Goal: Task Accomplishment & Management: Use online tool/utility

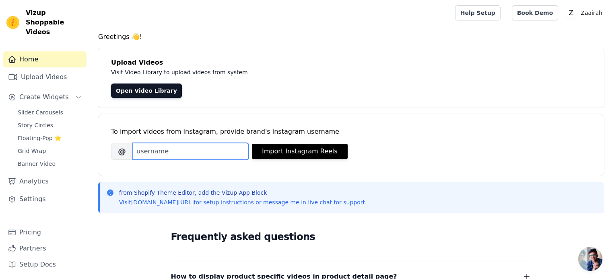
click at [160, 155] on input "Brand's Instagram Username" at bounding box center [191, 151] width 116 height 17
click at [172, 145] on input "zaai" at bounding box center [191, 151] width 116 height 17
paste input "rahofficial"
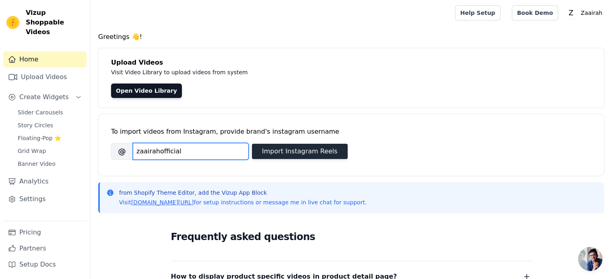
type input "zaairahofficial"
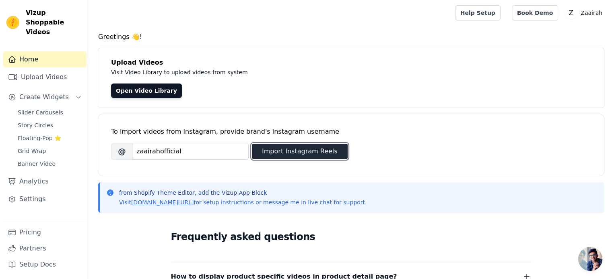
click at [304, 157] on button "Import Instagram Reels" at bounding box center [300, 151] width 96 height 15
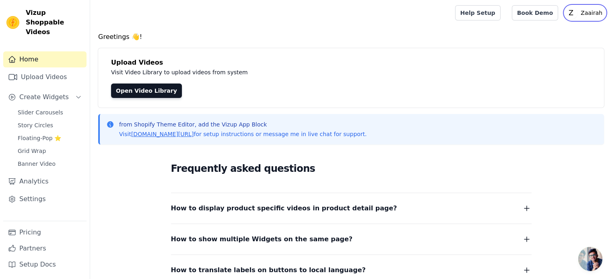
click at [582, 12] on p "Zaairah" at bounding box center [591, 13] width 28 height 14
click at [402, 37] on h4 "Greetings 👋!" at bounding box center [350, 37] width 505 height 10
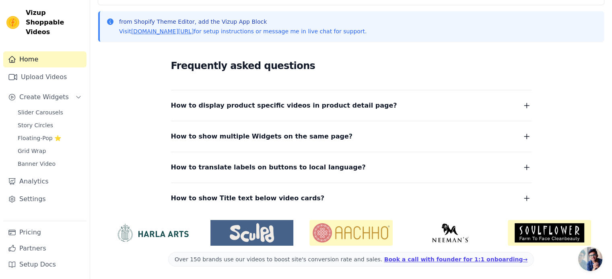
click at [526, 104] on icon "button" at bounding box center [526, 106] width 10 height 10
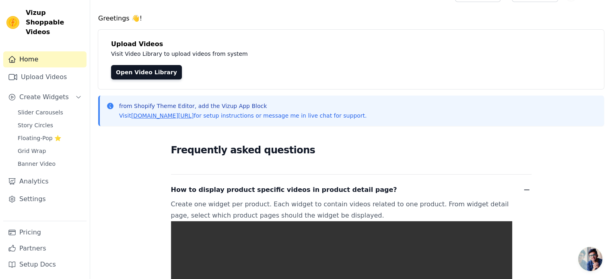
scroll to position [0, 0]
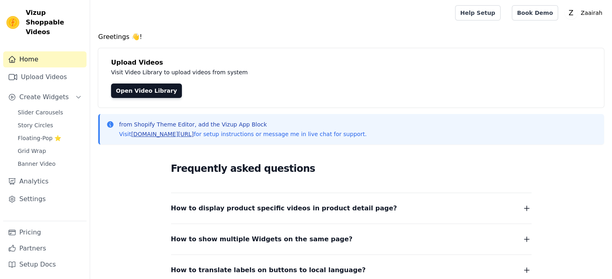
click at [160, 132] on link "vizupcommerce.com/docs" at bounding box center [162, 134] width 63 height 6
click at [49, 109] on span "Slider Carousels" at bounding box center [40, 113] width 45 height 8
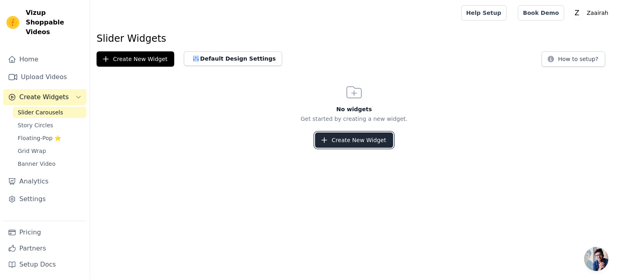
click at [374, 141] on button "Create New Widget" at bounding box center [354, 140] width 78 height 15
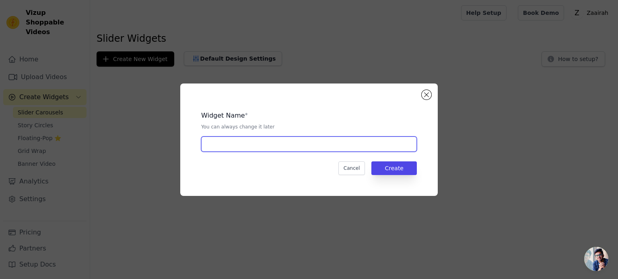
click at [285, 140] on input "text" at bounding box center [309, 144] width 216 height 15
type input "Reels"
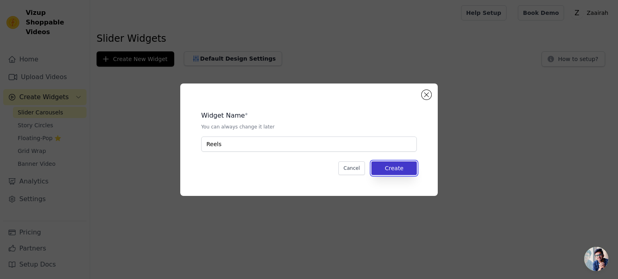
click at [388, 163] on button "Create" at bounding box center [393, 169] width 45 height 14
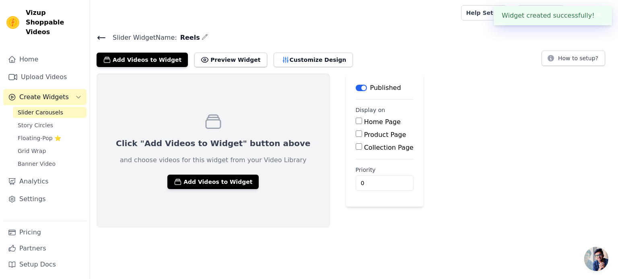
click at [355, 121] on input "Home Page" at bounding box center [358, 121] width 6 height 6
checkbox input "true"
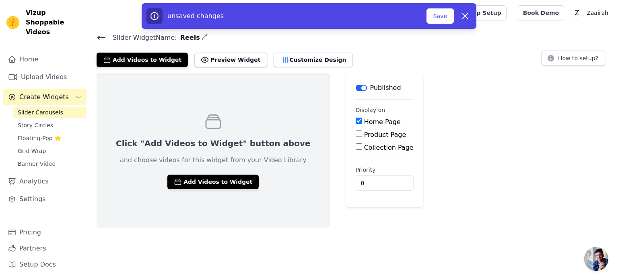
click at [355, 134] on input "Product Page" at bounding box center [358, 134] width 6 height 6
checkbox input "true"
click at [355, 174] on div "Collection Page" at bounding box center [398, 171] width 87 height 10
click at [355, 170] on input "Collection Page" at bounding box center [358, 169] width 6 height 6
checkbox input "true"
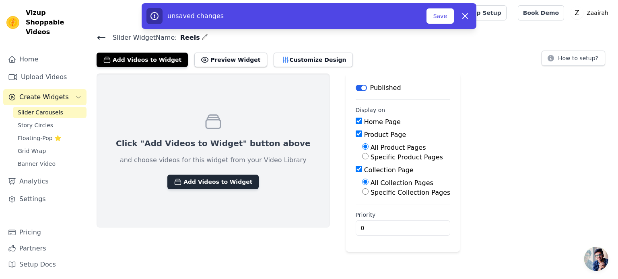
click at [224, 177] on button "Add Videos to Widget" at bounding box center [212, 182] width 91 height 14
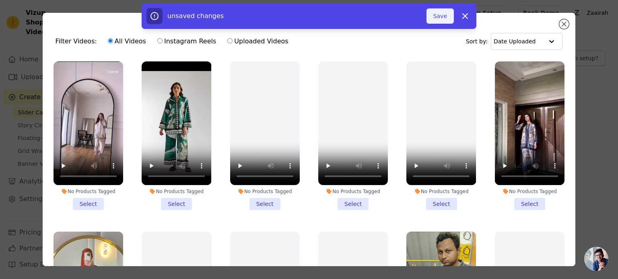
click at [435, 21] on button "Save" at bounding box center [439, 15] width 27 height 15
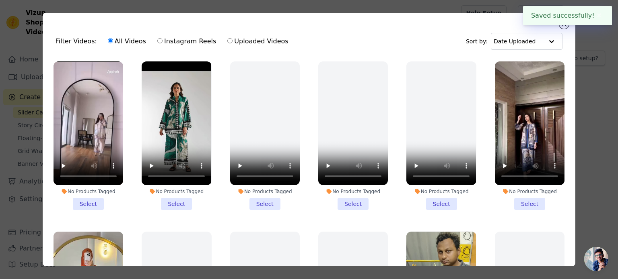
click at [450, 19] on div "Filter Videos: All Videos Instagram Reels Uploaded Videos Sort by: Date Uploade…" at bounding box center [309, 140] width 533 height 254
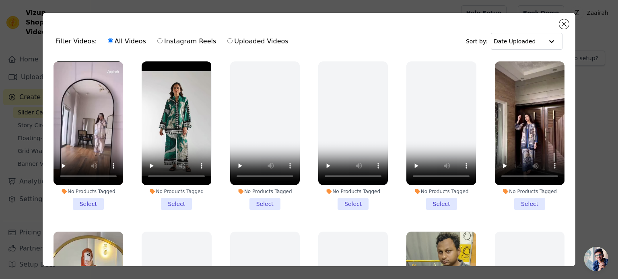
click at [93, 201] on li "No Products Tagged Select" at bounding box center [88, 136] width 70 height 149
click at [0, 0] on input "No Products Tagged Select" at bounding box center [0, 0] width 0 height 0
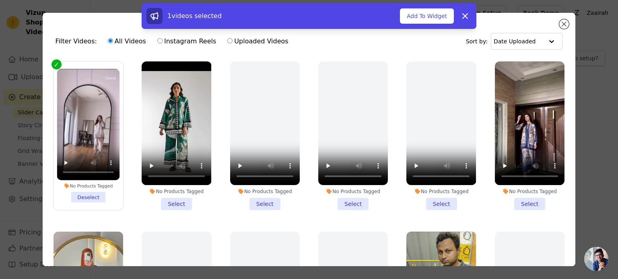
click at [170, 199] on li "No Products Tagged Select" at bounding box center [177, 136] width 70 height 149
click at [0, 0] on input "No Products Tagged Select" at bounding box center [0, 0] width 0 height 0
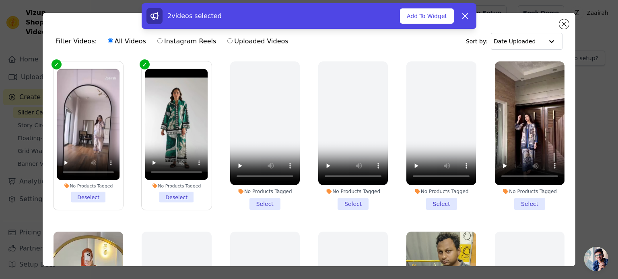
click at [528, 201] on li "No Products Tagged Select" at bounding box center [530, 136] width 70 height 149
click at [0, 0] on input "No Products Tagged Select" at bounding box center [0, 0] width 0 height 0
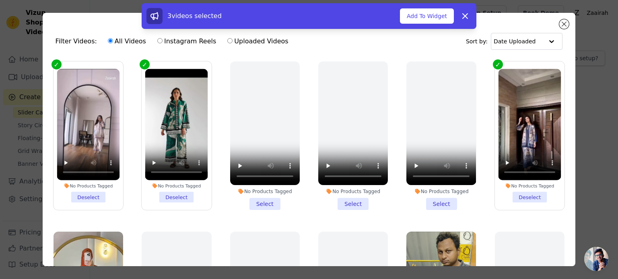
scroll to position [134, 0]
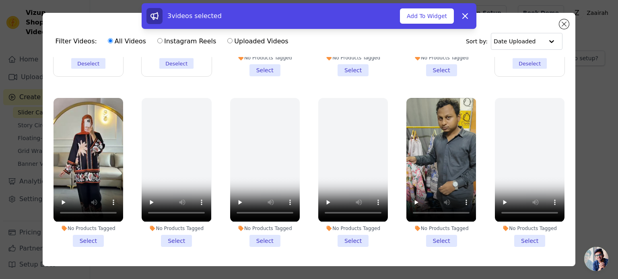
click at [437, 233] on li "No Products Tagged Select" at bounding box center [441, 172] width 70 height 149
click at [0, 0] on input "No Products Tagged Select" at bounding box center [0, 0] width 0 height 0
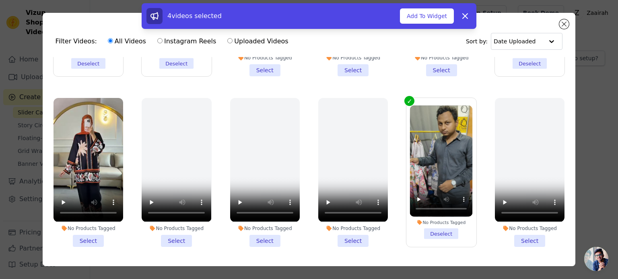
click at [82, 236] on li "No Products Tagged Select" at bounding box center [88, 172] width 70 height 149
click at [0, 0] on input "No Products Tagged Select" at bounding box center [0, 0] width 0 height 0
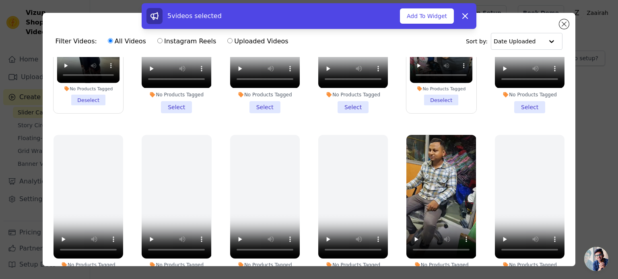
scroll to position [402, 0]
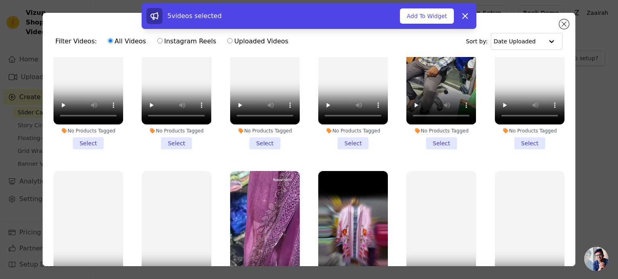
click at [444, 138] on li "No Products Tagged Select" at bounding box center [441, 75] width 70 height 149
click at [0, 0] on input "No Products Tagged Select" at bounding box center [0, 0] width 0 height 0
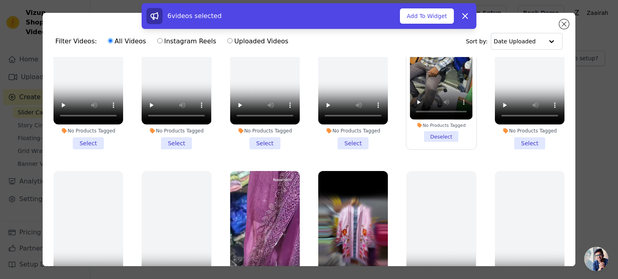
scroll to position [536, 0]
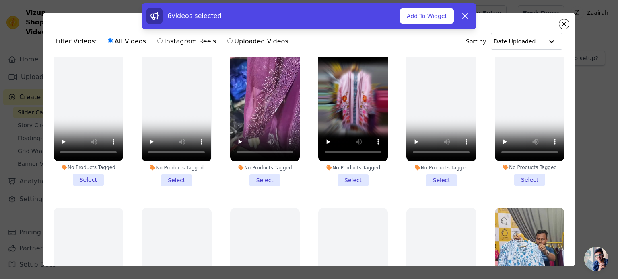
click at [347, 172] on li "No Products Tagged Select" at bounding box center [353, 111] width 70 height 149
click at [0, 0] on input "No Products Tagged Select" at bounding box center [0, 0] width 0 height 0
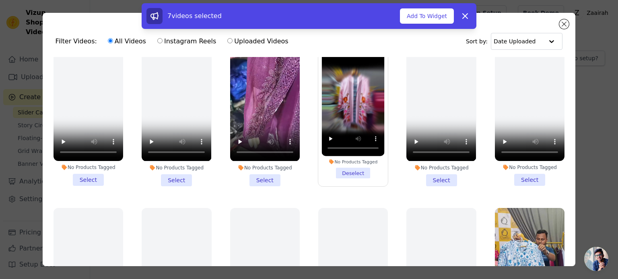
click at [261, 167] on li "No Products Tagged Select" at bounding box center [265, 111] width 70 height 149
click at [0, 0] on input "No Products Tagged Select" at bounding box center [0, 0] width 0 height 0
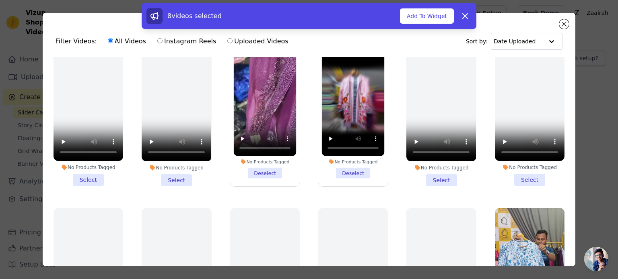
scroll to position [670, 0]
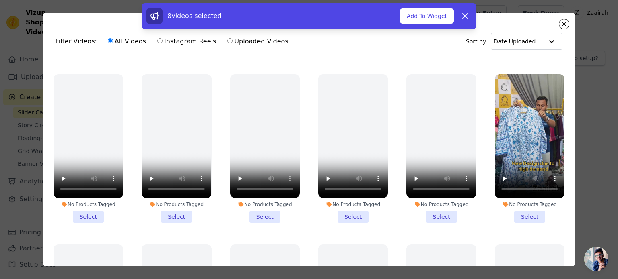
click at [524, 201] on li "No Products Tagged Select" at bounding box center [530, 148] width 70 height 149
click at [0, 0] on input "No Products Tagged Select" at bounding box center [0, 0] width 0 height 0
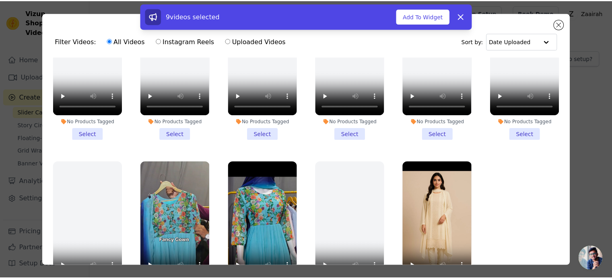
scroll to position [70, 0]
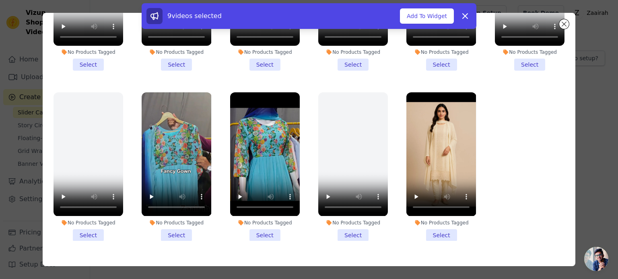
click at [176, 215] on li "No Products Tagged Select" at bounding box center [177, 166] width 70 height 149
click at [0, 0] on input "No Products Tagged Select" at bounding box center [0, 0] width 0 height 0
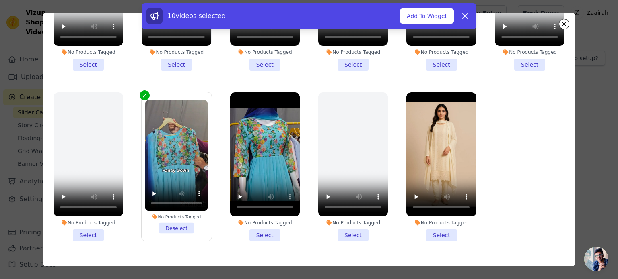
click at [431, 215] on li "No Products Tagged Select" at bounding box center [441, 166] width 70 height 149
click at [0, 0] on input "No Products Tagged Select" at bounding box center [0, 0] width 0 height 0
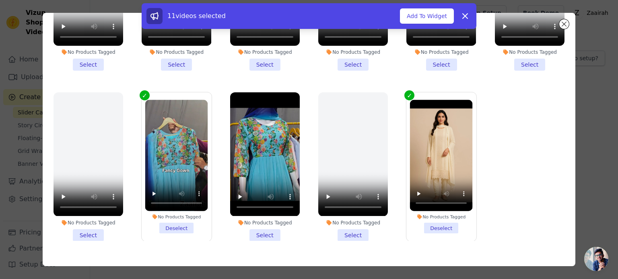
click at [248, 211] on li "No Products Tagged Select" at bounding box center [265, 166] width 70 height 149
click at [0, 0] on input "No Products Tagged Select" at bounding box center [0, 0] width 0 height 0
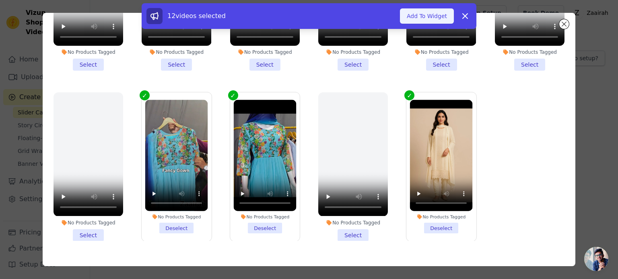
click at [421, 22] on button "Add To Widget" at bounding box center [427, 15] width 54 height 15
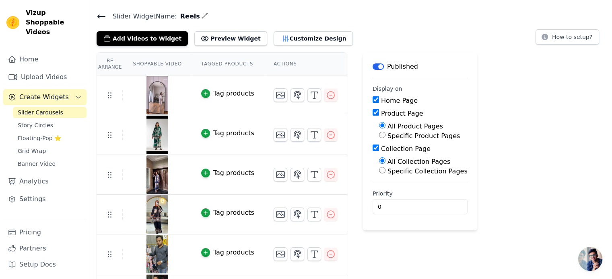
scroll to position [0, 0]
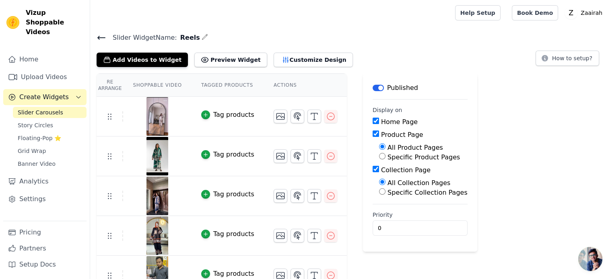
click at [381, 119] on label "Home Page" at bounding box center [399, 122] width 37 height 8
click at [372, 119] on input "Home Page" at bounding box center [375, 121] width 6 height 6
checkbox input "false"
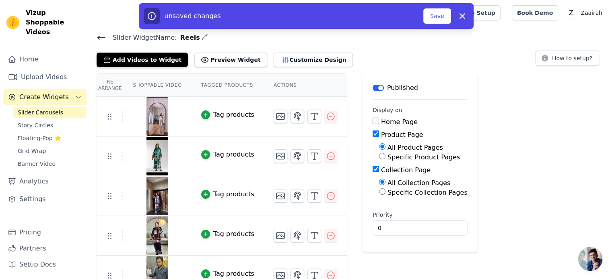
click at [372, 135] on input "Product Page" at bounding box center [375, 134] width 6 height 6
checkbox input "false"
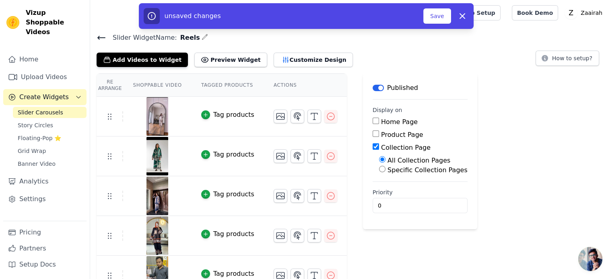
click at [372, 150] on div "Collection Page" at bounding box center [419, 148] width 95 height 10
click at [372, 148] on input "Collection Page" at bounding box center [375, 147] width 6 height 6
checkbox input "false"
click at [372, 121] on input "Home Page" at bounding box center [375, 121] width 6 height 6
checkbox input "true"
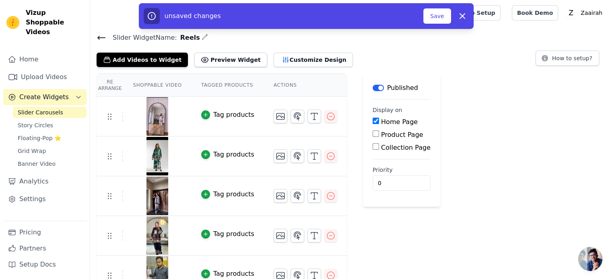
click at [372, 138] on div "Product Page" at bounding box center [401, 135] width 58 height 10
click at [372, 135] on input "Product Page" at bounding box center [375, 134] width 6 height 6
checkbox input "true"
click at [372, 168] on input "Collection Page" at bounding box center [375, 169] width 6 height 6
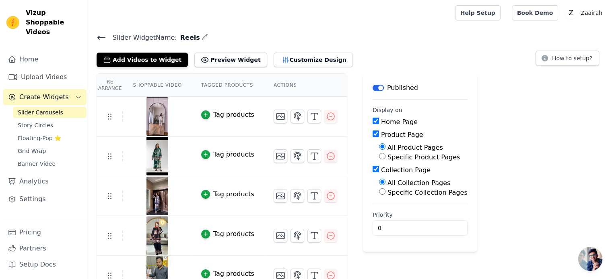
click at [372, 168] on input "Collection Page" at bounding box center [375, 169] width 6 height 6
checkbox input "false"
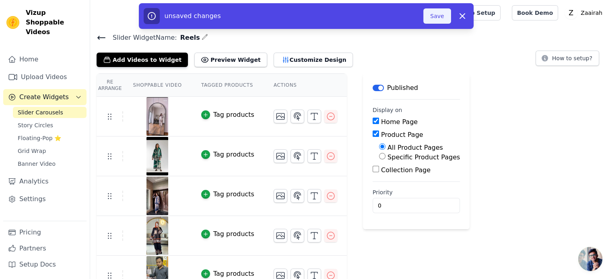
click at [436, 12] on button "Save" at bounding box center [436, 15] width 27 height 15
click at [434, 16] on button "Save" at bounding box center [436, 15] width 27 height 15
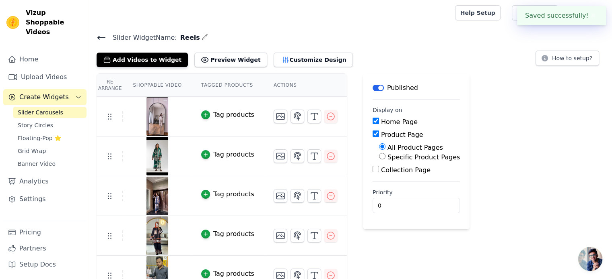
click at [435, 19] on div at bounding box center [270, 13] width 349 height 26
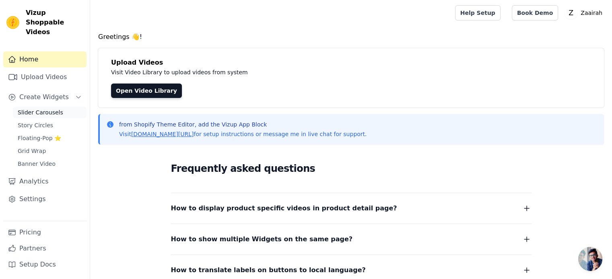
click at [61, 107] on link "Slider Carousels" at bounding box center [50, 112] width 74 height 11
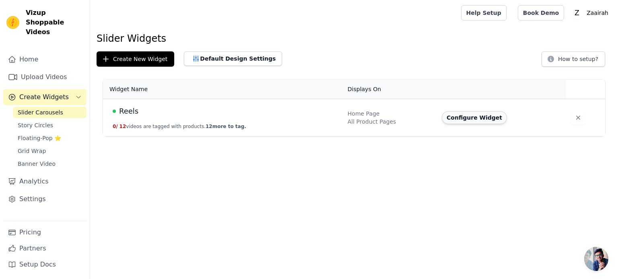
click at [470, 119] on button "Configure Widget" at bounding box center [473, 117] width 65 height 13
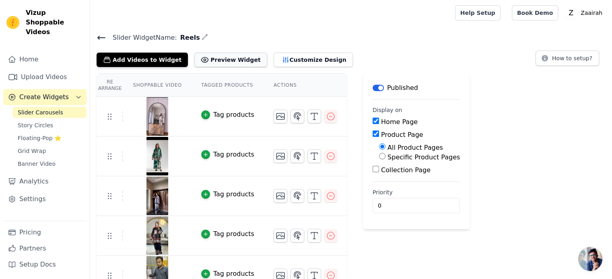
click at [217, 58] on button "Preview Widget" at bounding box center [230, 60] width 72 height 14
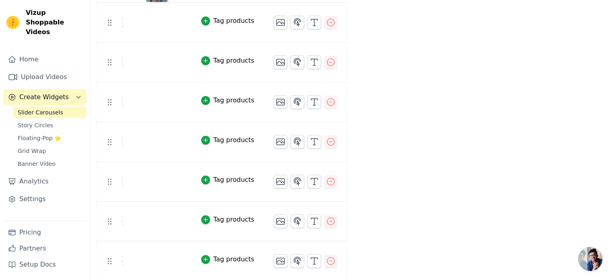
scroll to position [25, 0]
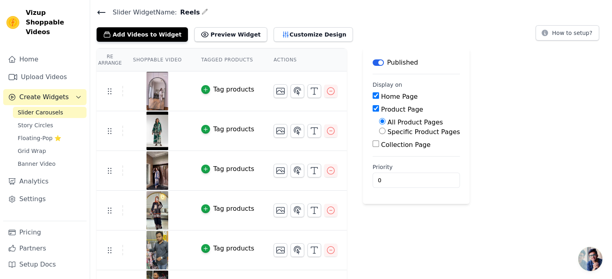
click at [164, 61] on th "Shoppable Video" at bounding box center [157, 60] width 68 height 23
click at [216, 64] on th "Tagged Products" at bounding box center [227, 60] width 72 height 23
click at [219, 60] on th "Tagged Products" at bounding box center [227, 60] width 72 height 23
click at [281, 60] on th "Actions" at bounding box center [305, 60] width 83 height 23
click at [151, 37] on button "Add Videos to Widget" at bounding box center [141, 34] width 91 height 14
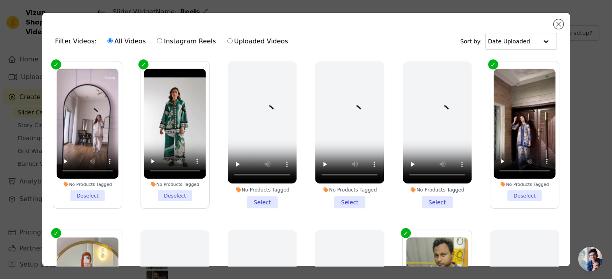
scroll to position [0, 0]
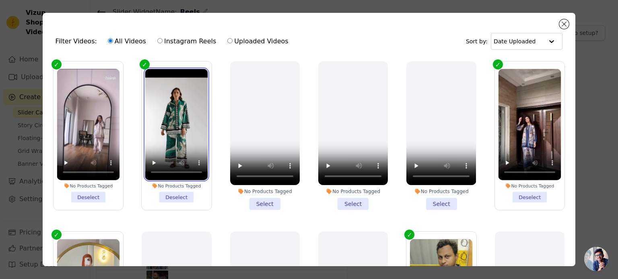
click at [181, 88] on video at bounding box center [176, 125] width 63 height 112
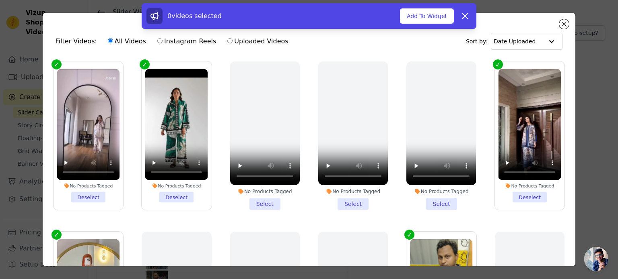
click at [176, 190] on li "No Products Tagged Deselect" at bounding box center [176, 136] width 63 height 134
click at [0, 0] on input "No Products Tagged Deselect" at bounding box center [0, 0] width 0 height 0
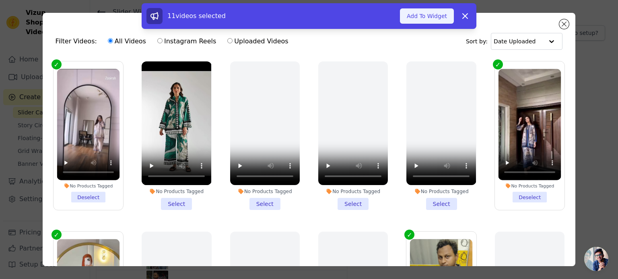
click at [421, 21] on button "Add To Widget" at bounding box center [427, 15] width 54 height 15
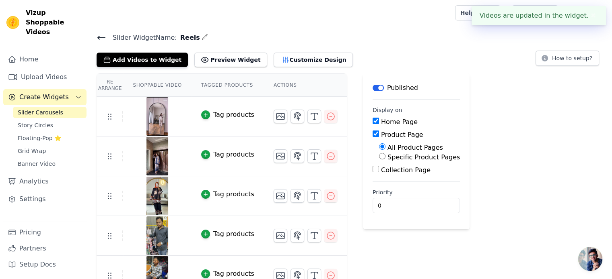
click at [589, 13] on button "✖" at bounding box center [592, 16] width 9 height 10
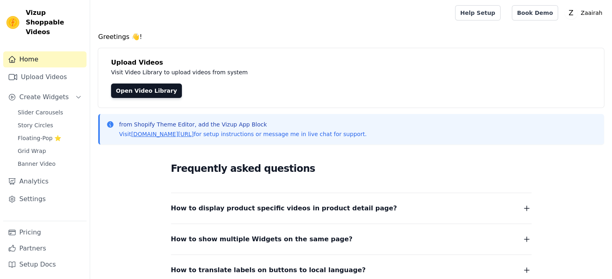
scroll to position [103, 0]
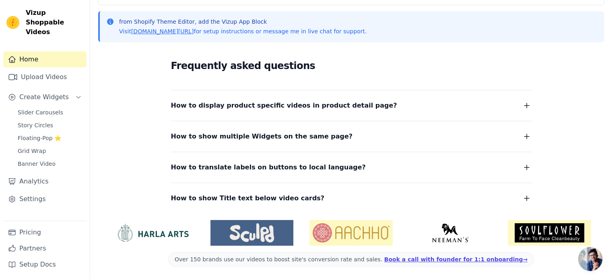
click at [291, 100] on span "How to display product specific videos in product detail page?" at bounding box center [284, 105] width 226 height 11
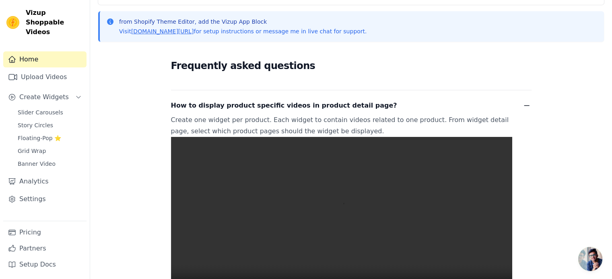
scroll to position [237, 0]
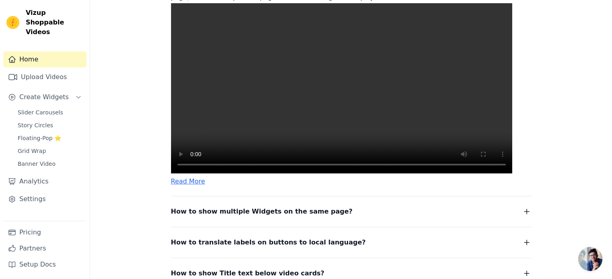
click at [353, 120] on video at bounding box center [341, 88] width 341 height 170
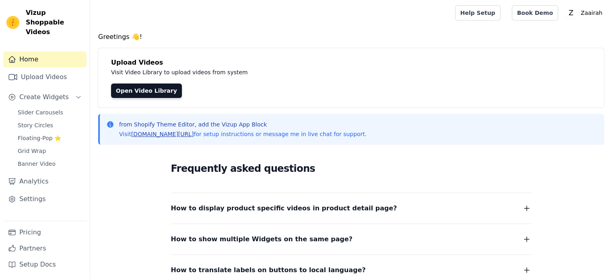
click at [171, 136] on link "[DOMAIN_NAME][URL]" at bounding box center [162, 134] width 63 height 6
click at [585, 12] on p "Zaairah" at bounding box center [591, 13] width 28 height 14
click at [552, 37] on link "Settings" at bounding box center [566, 33] width 77 height 14
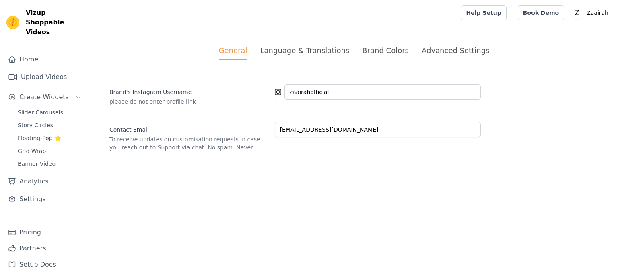
click at [309, 53] on div "Language & Translations" at bounding box center [304, 50] width 89 height 11
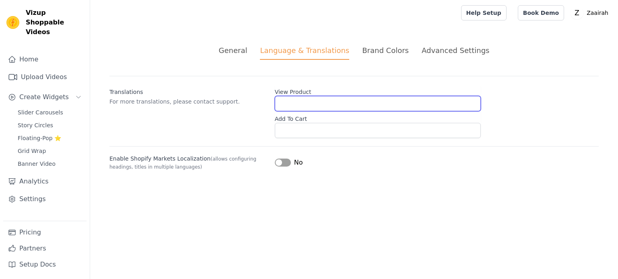
click at [310, 101] on input "View Product" at bounding box center [378, 103] width 206 height 15
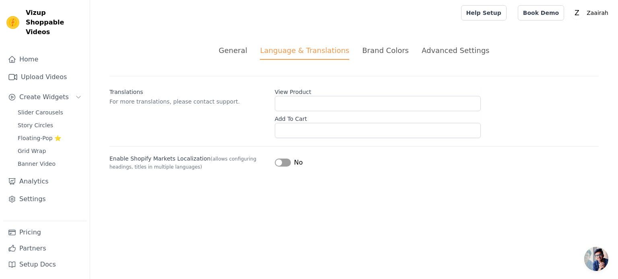
click at [294, 162] on span "No" at bounding box center [298, 163] width 9 height 10
click at [287, 163] on button "Label" at bounding box center [283, 163] width 16 height 8
click at [373, 53] on div "Brand Colors" at bounding box center [385, 50] width 47 height 11
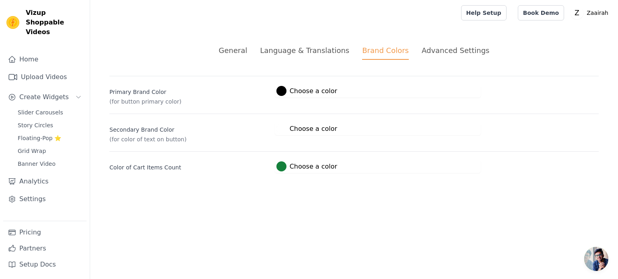
click at [442, 53] on div "Advanced Settings" at bounding box center [455, 50] width 68 height 11
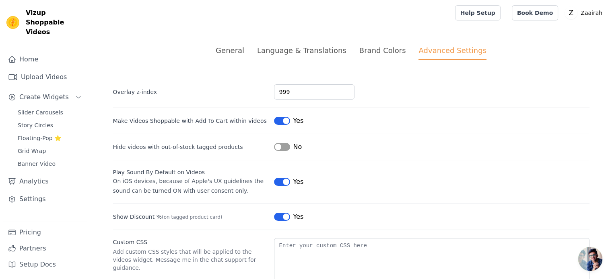
click at [283, 185] on button "Label" at bounding box center [282, 182] width 16 height 8
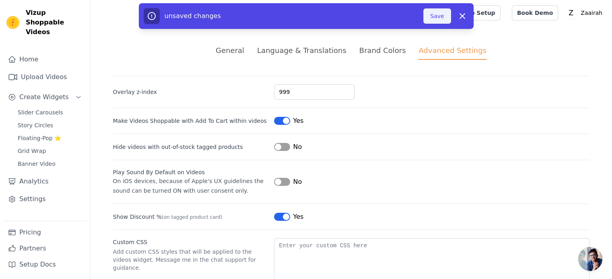
click at [428, 20] on button "Save" at bounding box center [436, 15] width 27 height 15
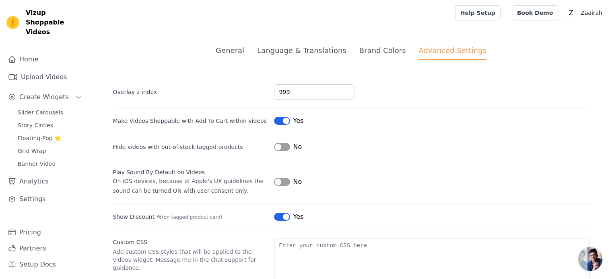
click at [244, 54] on div "General" at bounding box center [230, 50] width 29 height 11
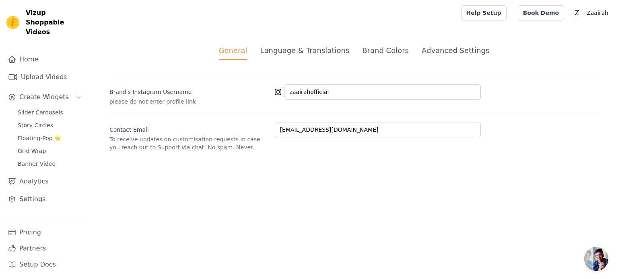
click at [308, 42] on div "General Language & Translations Brand Colors Advanced Settings unsaved changes …" at bounding box center [354, 98] width 528 height 145
click at [45, 109] on span "Slider Carousels" at bounding box center [40, 113] width 45 height 8
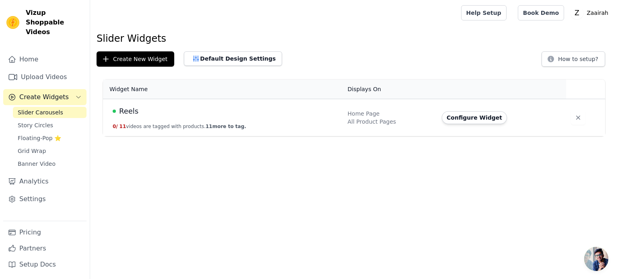
click at [122, 115] on span "Reels" at bounding box center [128, 111] width 19 height 11
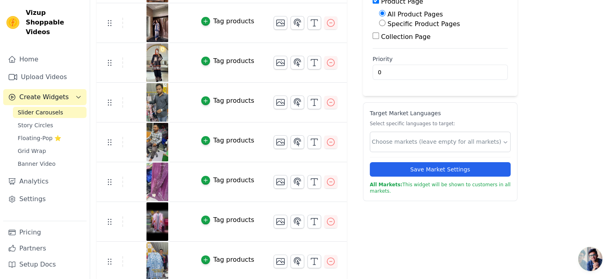
scroll to position [134, 0]
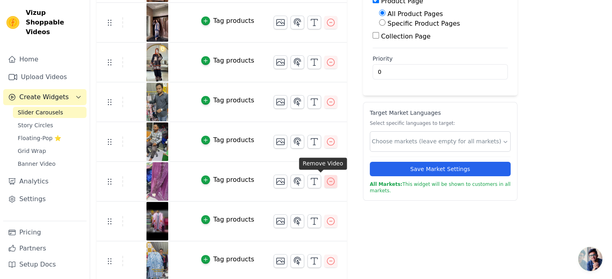
click at [327, 183] on icon "button" at bounding box center [330, 181] width 7 height 7
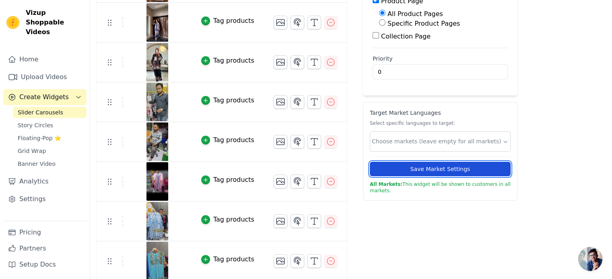
click at [422, 170] on button "Save Market Settings" at bounding box center [440, 169] width 141 height 14
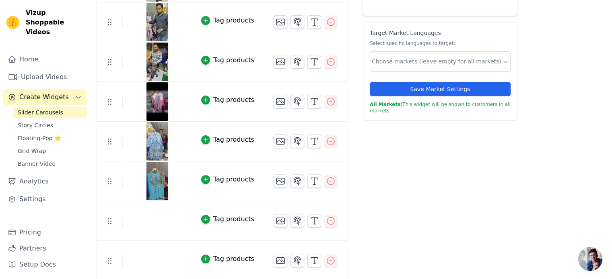
scroll to position [80, 0]
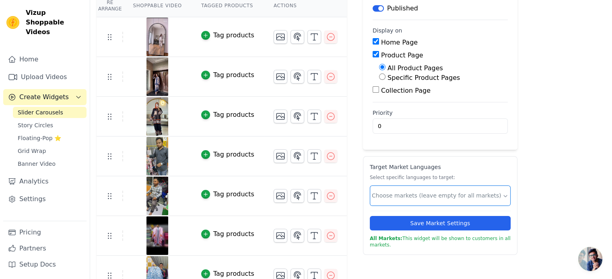
click at [490, 198] on div at bounding box center [437, 196] width 130 height 16
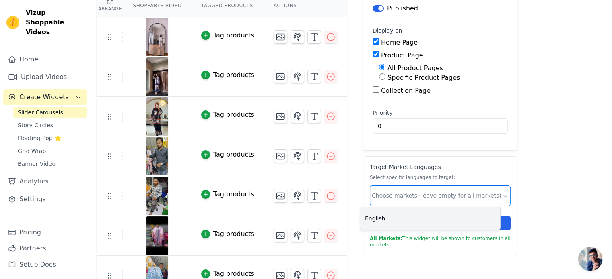
click at [461, 216] on div "English" at bounding box center [430, 218] width 140 height 23
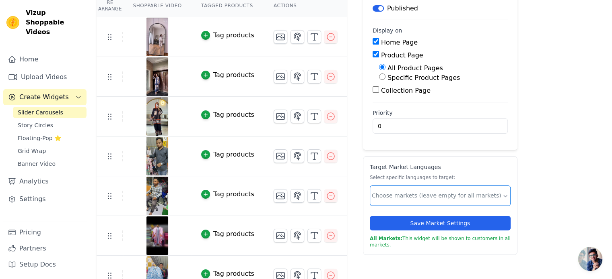
click at [390, 195] on input "text" at bounding box center [437, 196] width 130 height 8
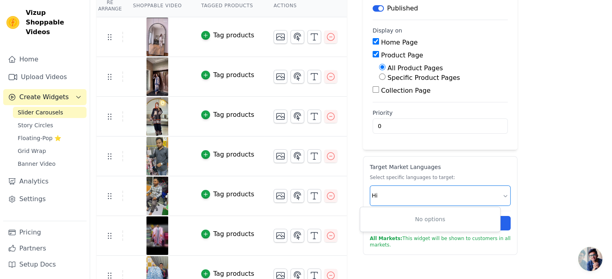
type input "H"
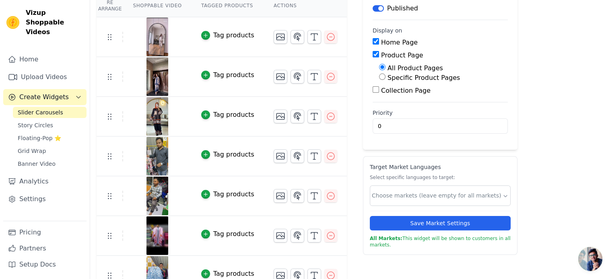
click at [550, 154] on div "Re Arrange Shoppable Video Tagged Products Actions Tag products Tag products Ta…" at bounding box center [350, 204] width 521 height 421
click at [327, 158] on icon "button" at bounding box center [330, 156] width 7 height 7
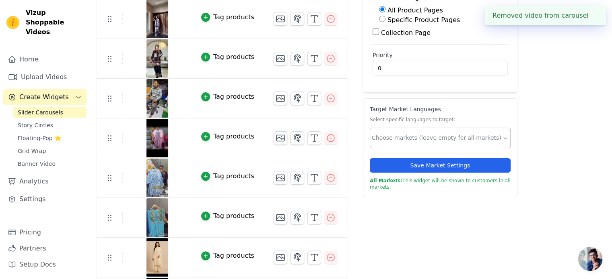
scroll to position [174, 0]
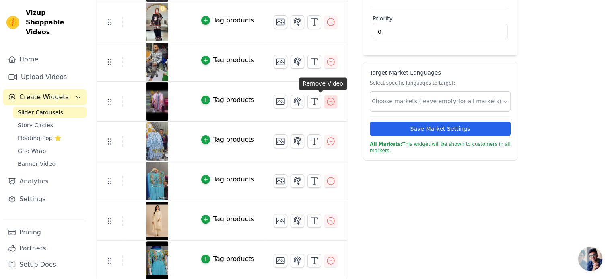
click at [327, 102] on icon "button" at bounding box center [330, 101] width 7 height 7
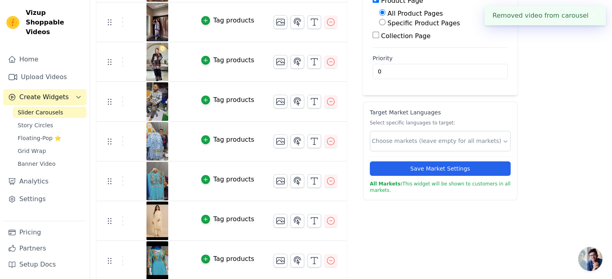
scroll to position [0, 0]
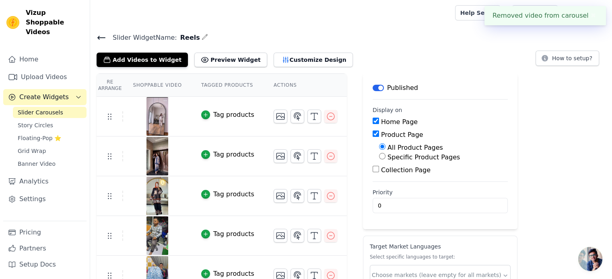
click at [597, 17] on div "Removed video from carousel ✖" at bounding box center [544, 15] width 121 height 19
click at [144, 62] on button "Add Videos to Widget" at bounding box center [141, 60] width 91 height 14
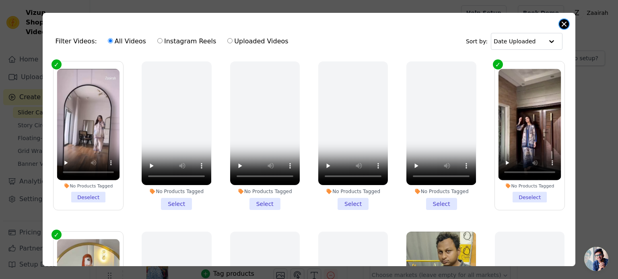
click at [563, 23] on button "Close modal" at bounding box center [564, 24] width 10 height 10
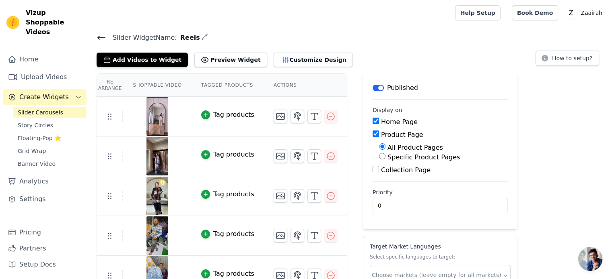
click at [201, 37] on icon "button" at bounding box center [204, 37] width 6 height 6
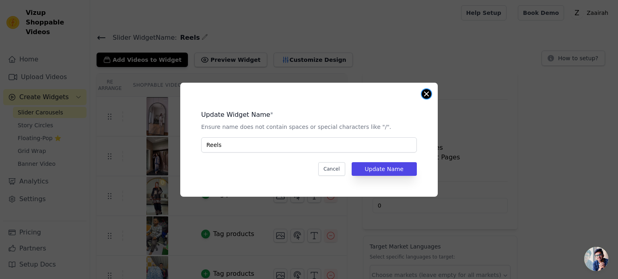
click at [425, 92] on button "Close modal" at bounding box center [426, 94] width 10 height 10
